Goal: Task Accomplishment & Management: Complete application form

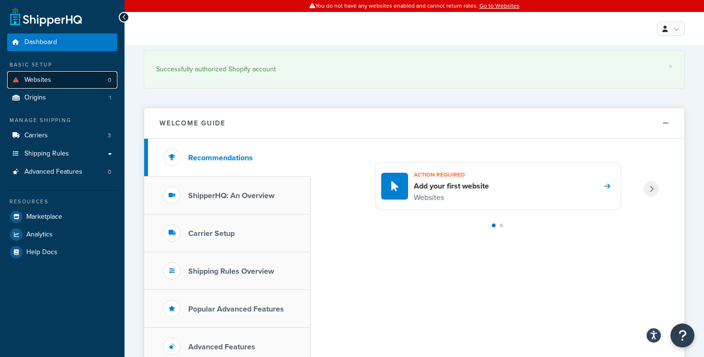
click at [85, 81] on link "Websites 0" at bounding box center [62, 80] width 110 height 18
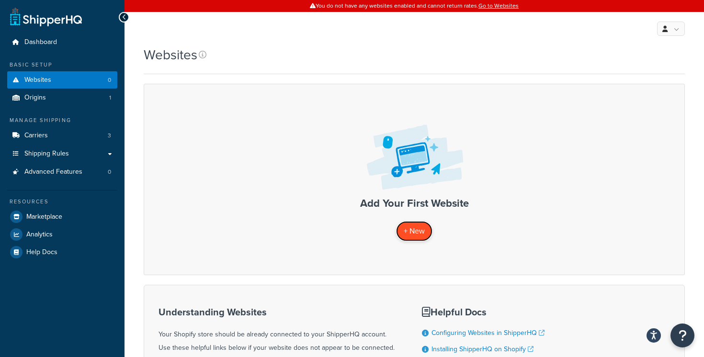
click at [418, 233] on span "+ New" at bounding box center [414, 230] width 21 height 11
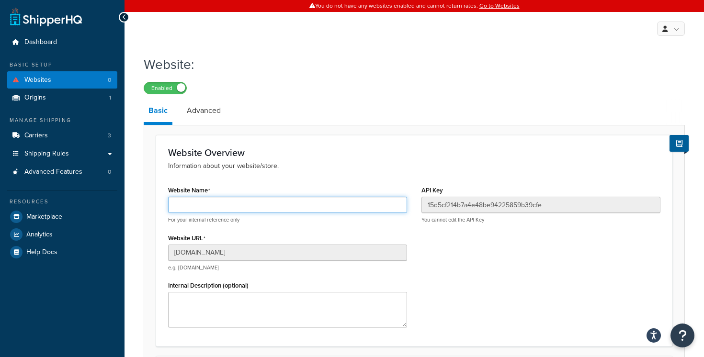
click at [285, 213] on input "Website Name" at bounding box center [287, 205] width 239 height 16
type input "Spinning Designs"
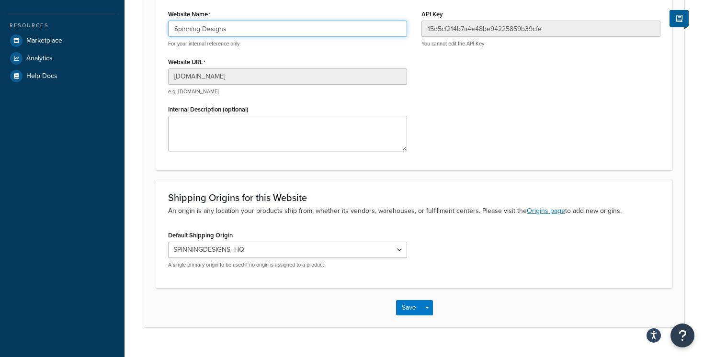
scroll to position [195, 0]
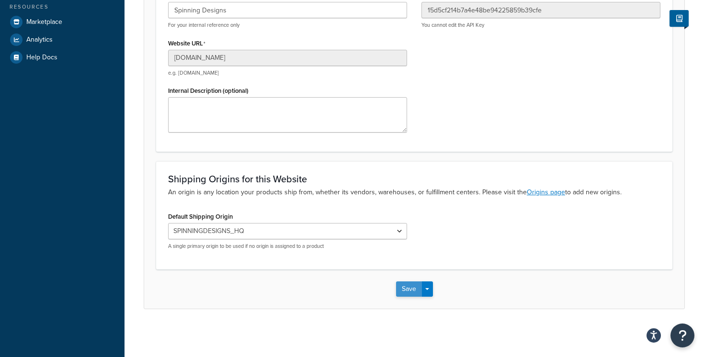
click at [404, 291] on button "Save" at bounding box center [409, 288] width 26 height 15
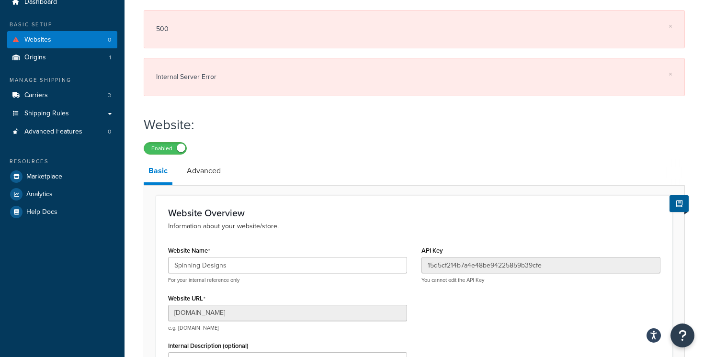
scroll to position [0, 0]
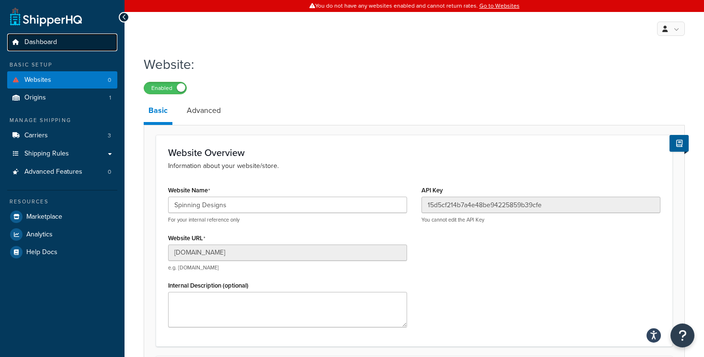
click at [79, 45] on link "Dashboard" at bounding box center [62, 43] width 110 height 18
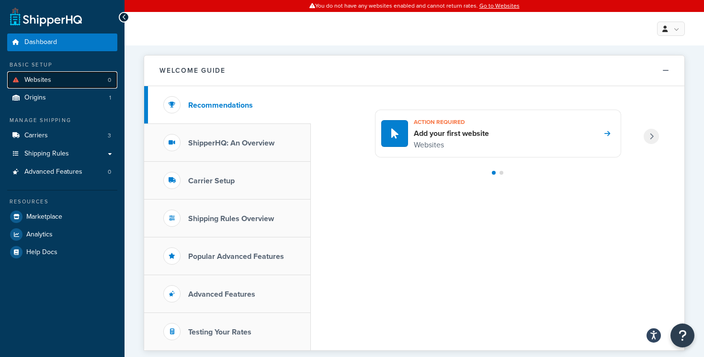
click at [66, 79] on link "Websites 0" at bounding box center [62, 80] width 110 height 18
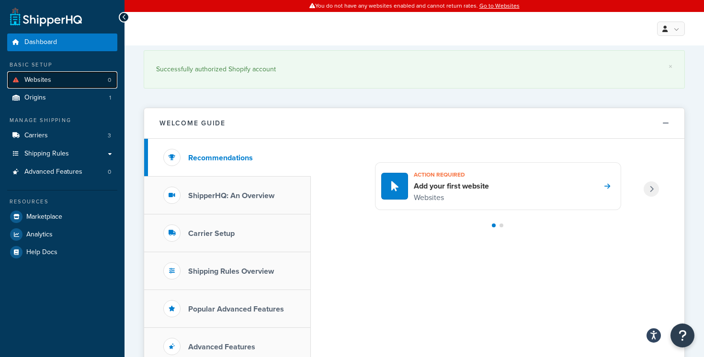
click at [81, 88] on link "Websites 0" at bounding box center [62, 80] width 110 height 18
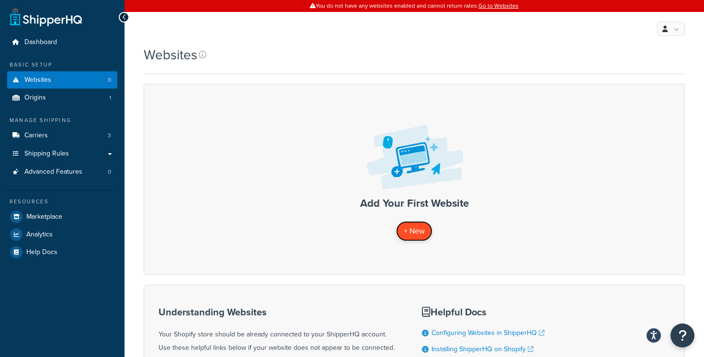
click at [413, 228] on span "+ New" at bounding box center [414, 230] width 21 height 11
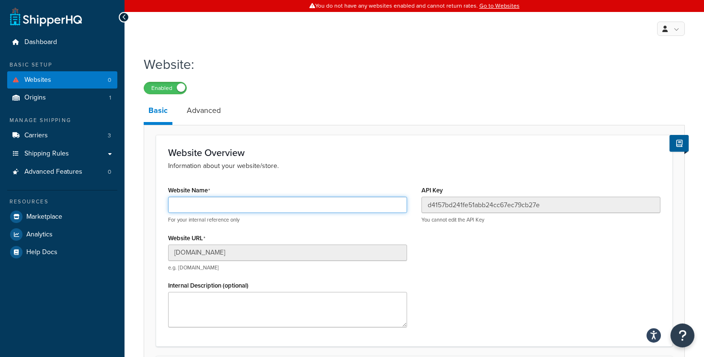
click at [315, 208] on input "Website Name" at bounding box center [287, 205] width 239 height 16
type input "Spinning Designs"
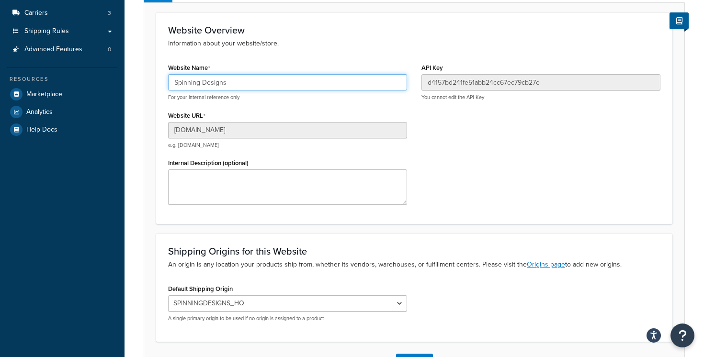
scroll to position [195, 0]
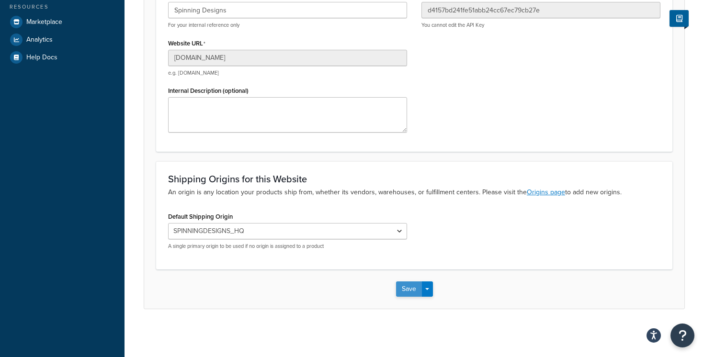
click at [397, 285] on button "Save" at bounding box center [409, 288] width 26 height 15
click at [403, 288] on button "Save" at bounding box center [409, 288] width 26 height 15
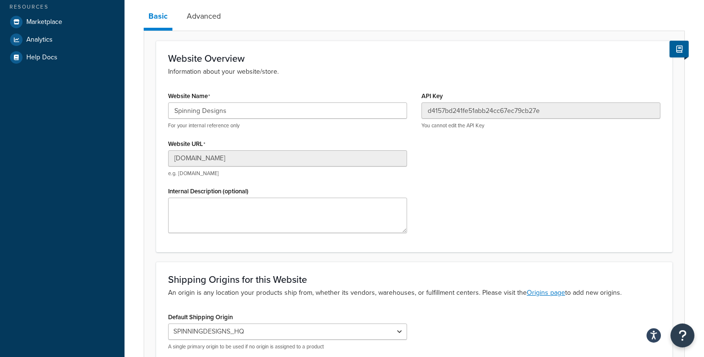
scroll to position [0, 0]
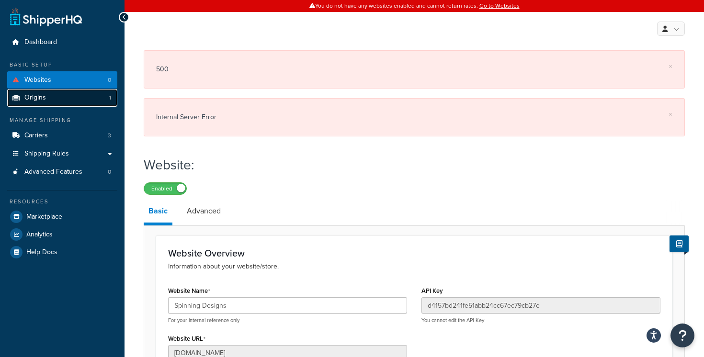
click at [83, 101] on link "Origins 1" at bounding box center [62, 98] width 110 height 18
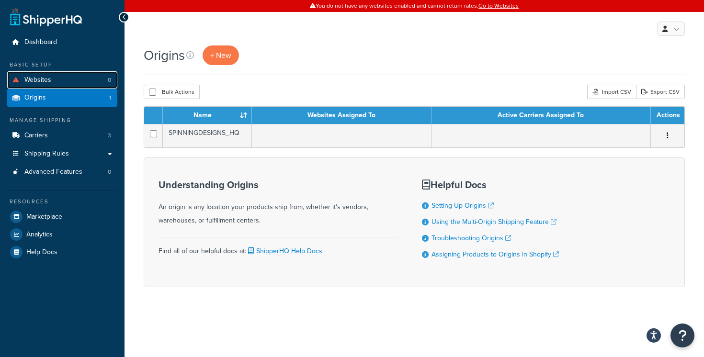
click at [83, 87] on link "Websites 0" at bounding box center [62, 80] width 110 height 18
